Goal: Transaction & Acquisition: Purchase product/service

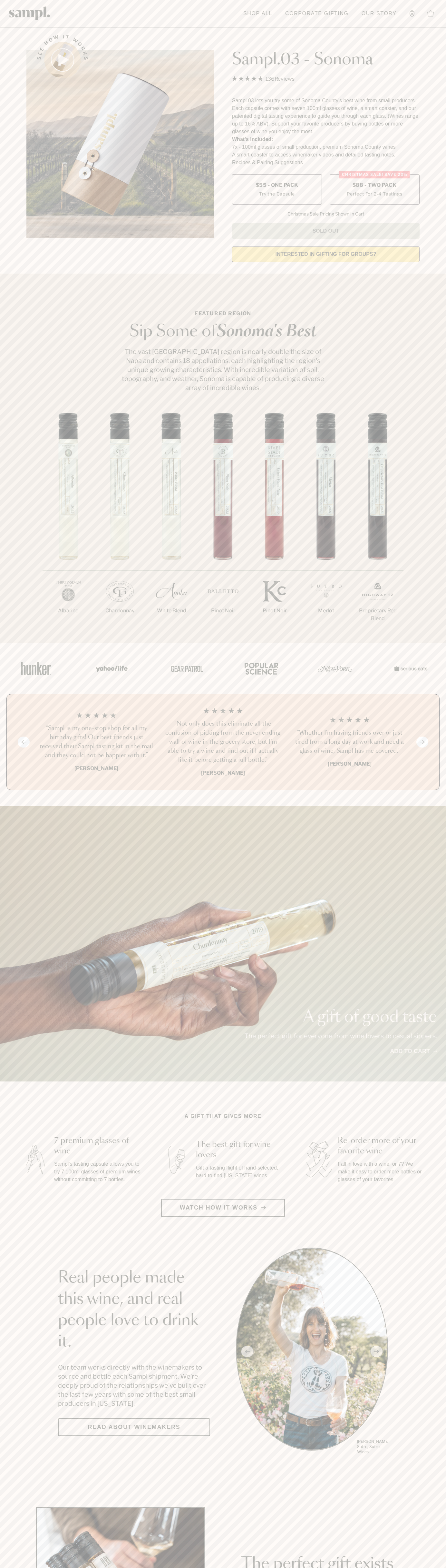
click at [375, 190] on label "Christmas SALE! Save 20% $88 - Two Pack Perfect For 2-4 Tastings" at bounding box center [375, 189] width 90 height 30
click at [223, 743] on h3 "“Not only does this eliminate all the confusion of picking from the never endin…" at bounding box center [223, 742] width 116 height 45
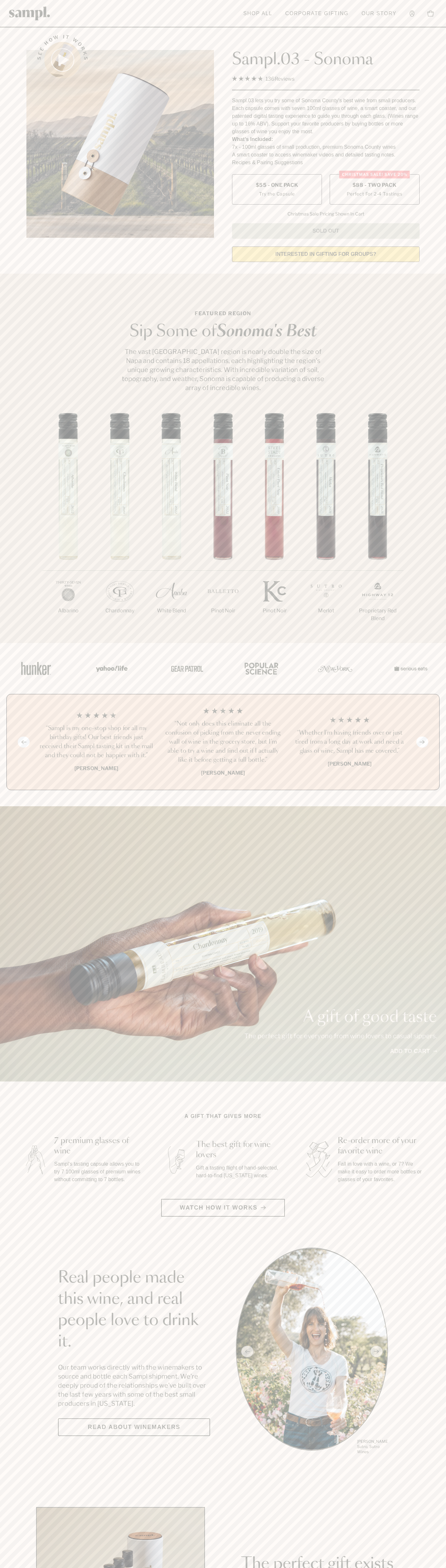
click at [115, 24] on header "Toggle navigation menu Shop All Corporate Gifting Our Story Account Story Shop …" at bounding box center [223, 13] width 446 height 27
click at [421, 445] on div "1/7 Albarino 2/7 Chardonnay 3/7" at bounding box center [223, 528] width 446 height 230
click at [259, 1568] on html "Skip to main content Toggle navigation menu Shop All Corporate Gifting Our Stor…" at bounding box center [223, 1513] width 446 height 3027
click at [7, 177] on section "See how it works Sampl.03 - Sonoma 4.9 Rated 4.9 out of 5 stars 136 Reviews Cli…" at bounding box center [223, 146] width 446 height 242
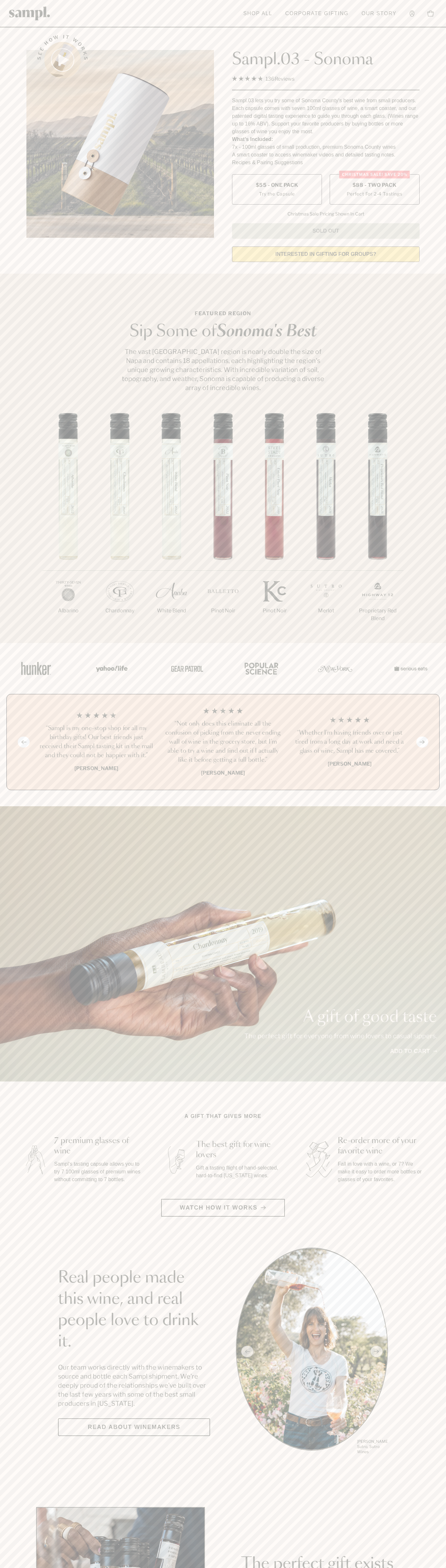
click at [375, 190] on label "Christmas SALE! Save 20% $88 - Two Pack Perfect For 2-4 Tastings" at bounding box center [375, 189] width 90 height 30
click at [223, 743] on h3 "“Not only does this eliminate all the confusion of picking from the never endin…" at bounding box center [223, 742] width 116 height 45
